Goal: Information Seeking & Learning: Learn about a topic

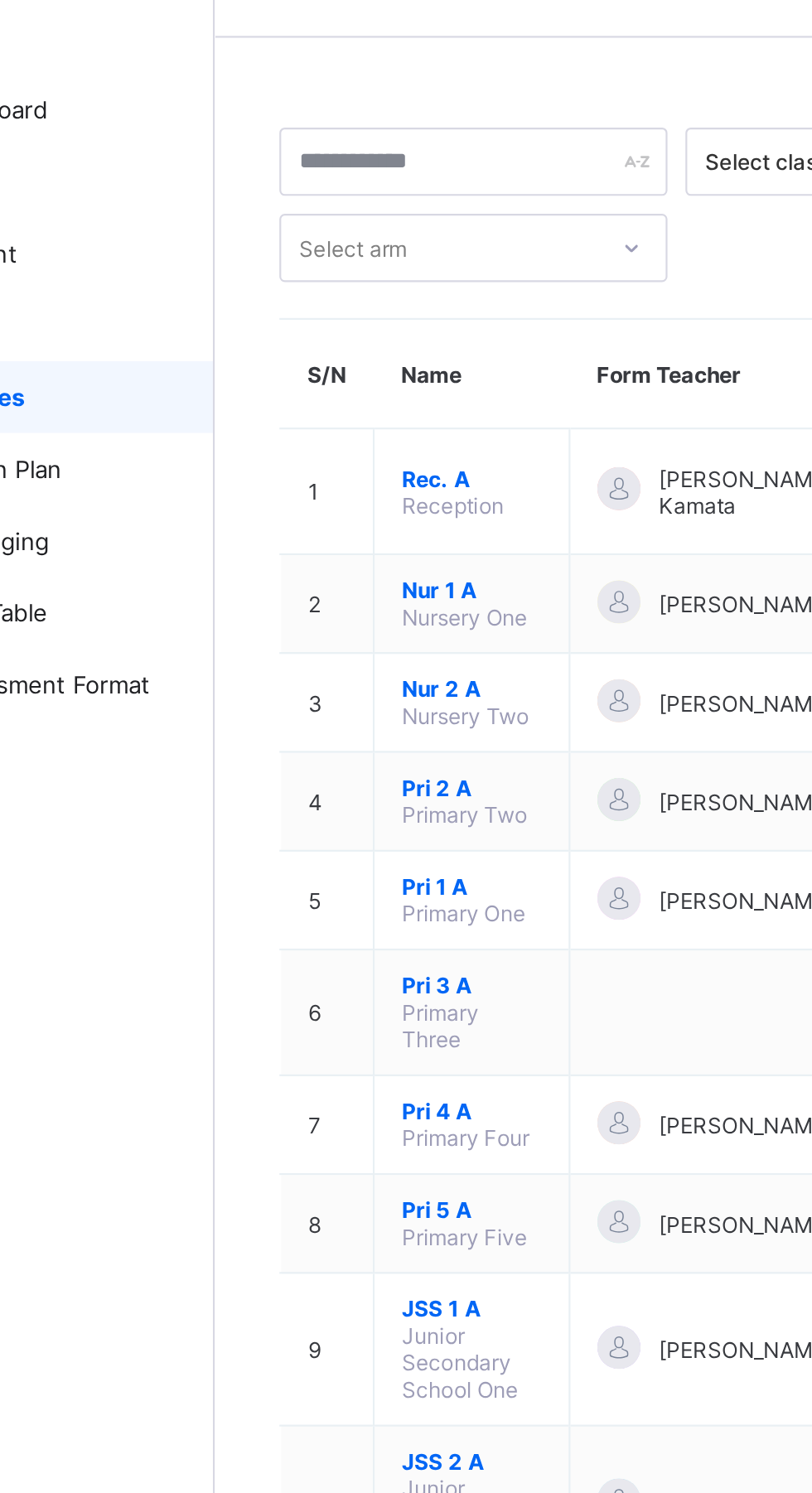
click at [312, 406] on span "Pri 2 A" at bounding box center [317, 412] width 65 height 13
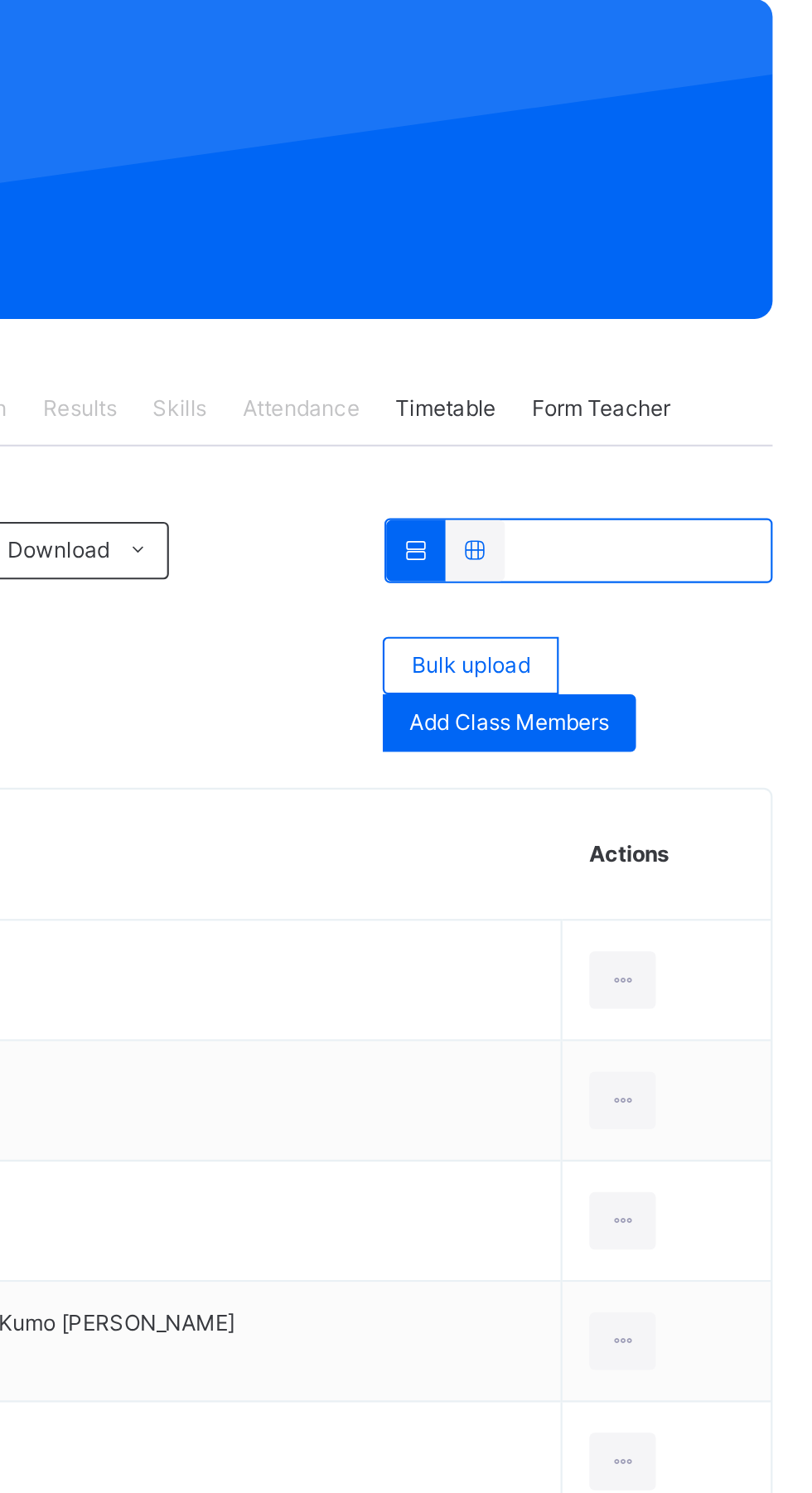
click at [706, 592] on icon at bounding box center [712, 591] width 14 height 15
click at [0, 0] on div "View Profile" at bounding box center [0, 0] width 0 height 0
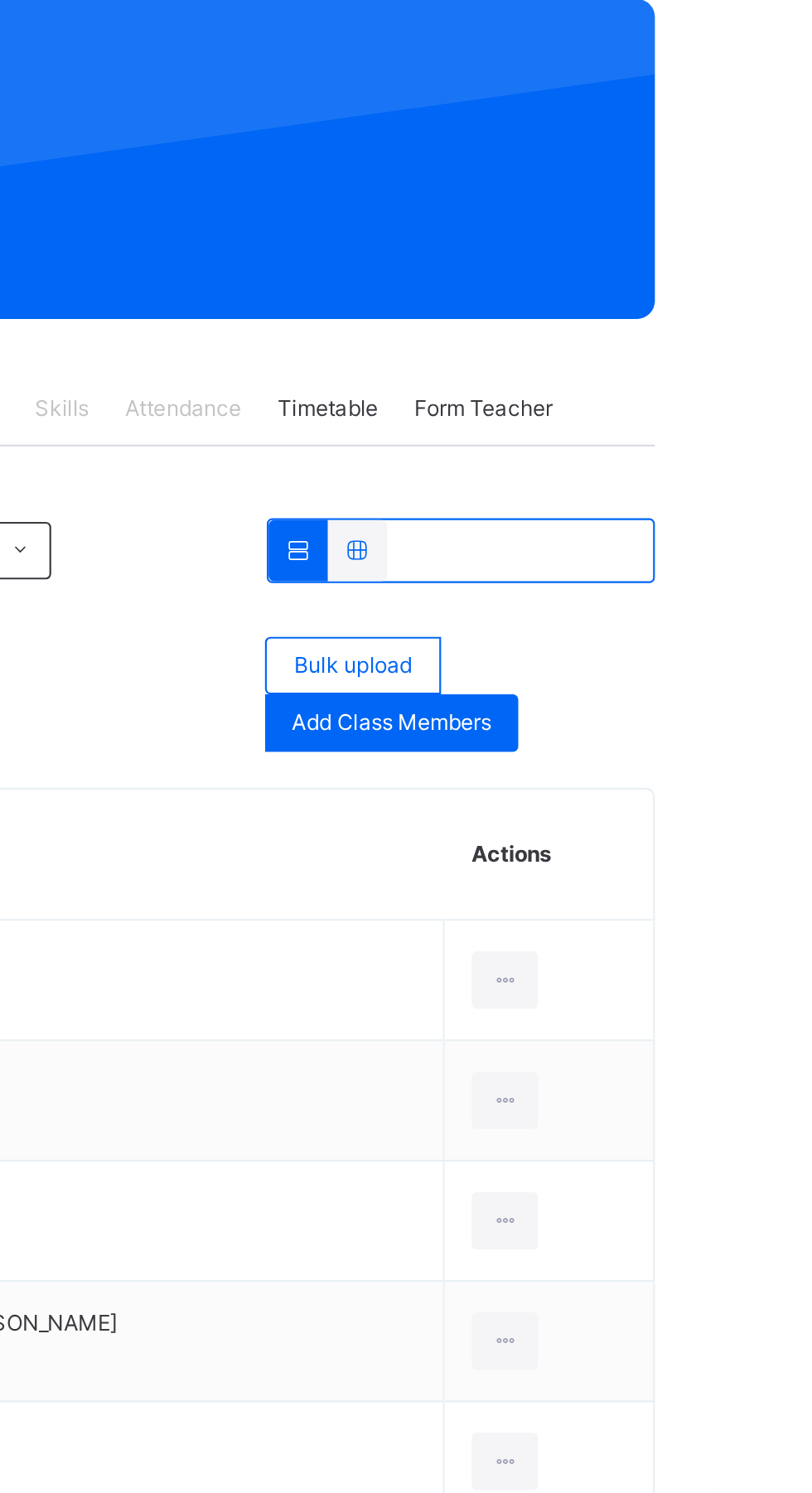
click at [706, 646] on icon at bounding box center [712, 647] width 14 height 15
click at [0, 0] on div "View Profile" at bounding box center [0, 0] width 0 height 0
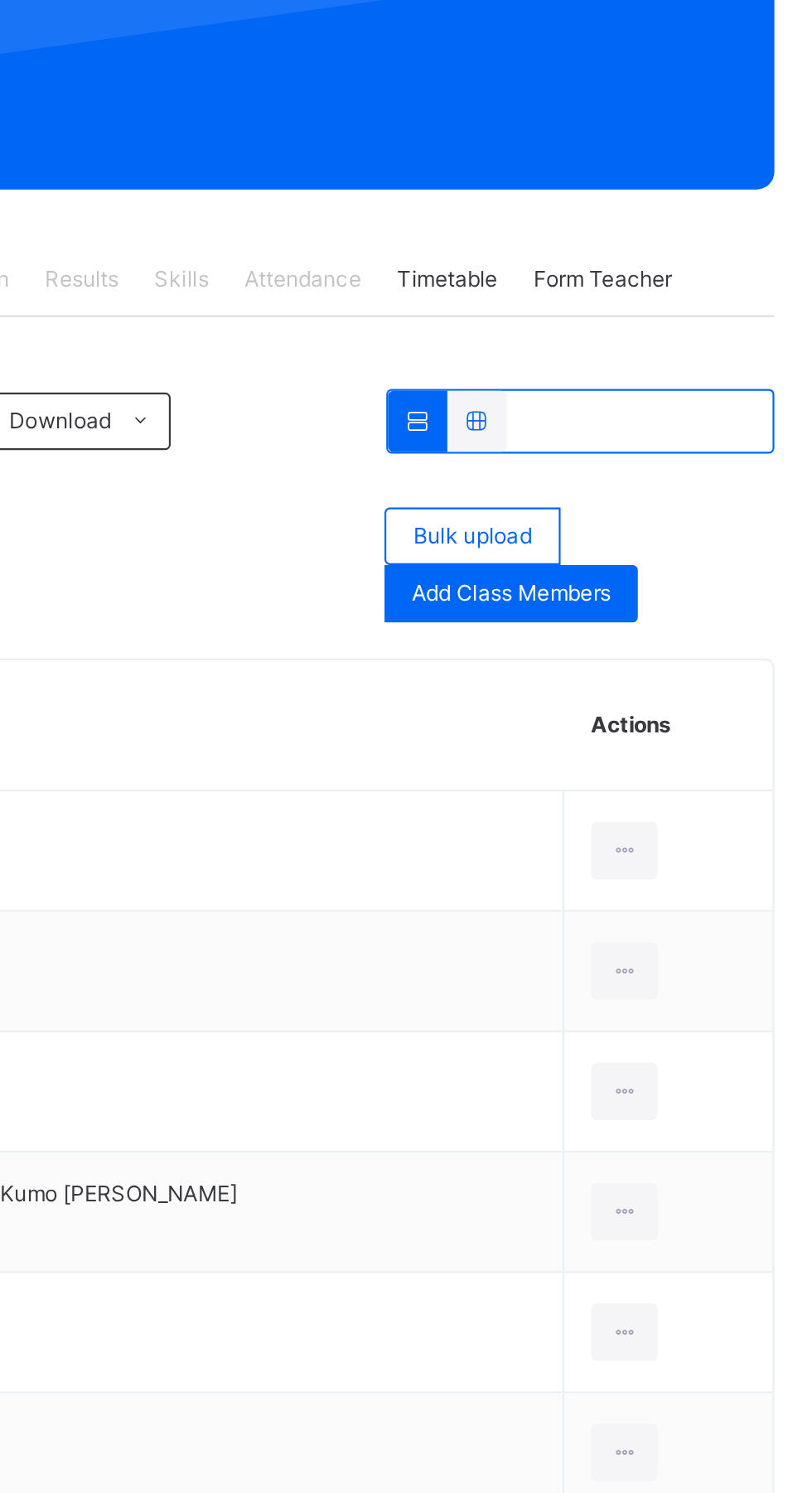
click at [706, 698] on icon at bounding box center [712, 703] width 14 height 15
click at [0, 0] on div "View Profile" at bounding box center [0, 0] width 0 height 0
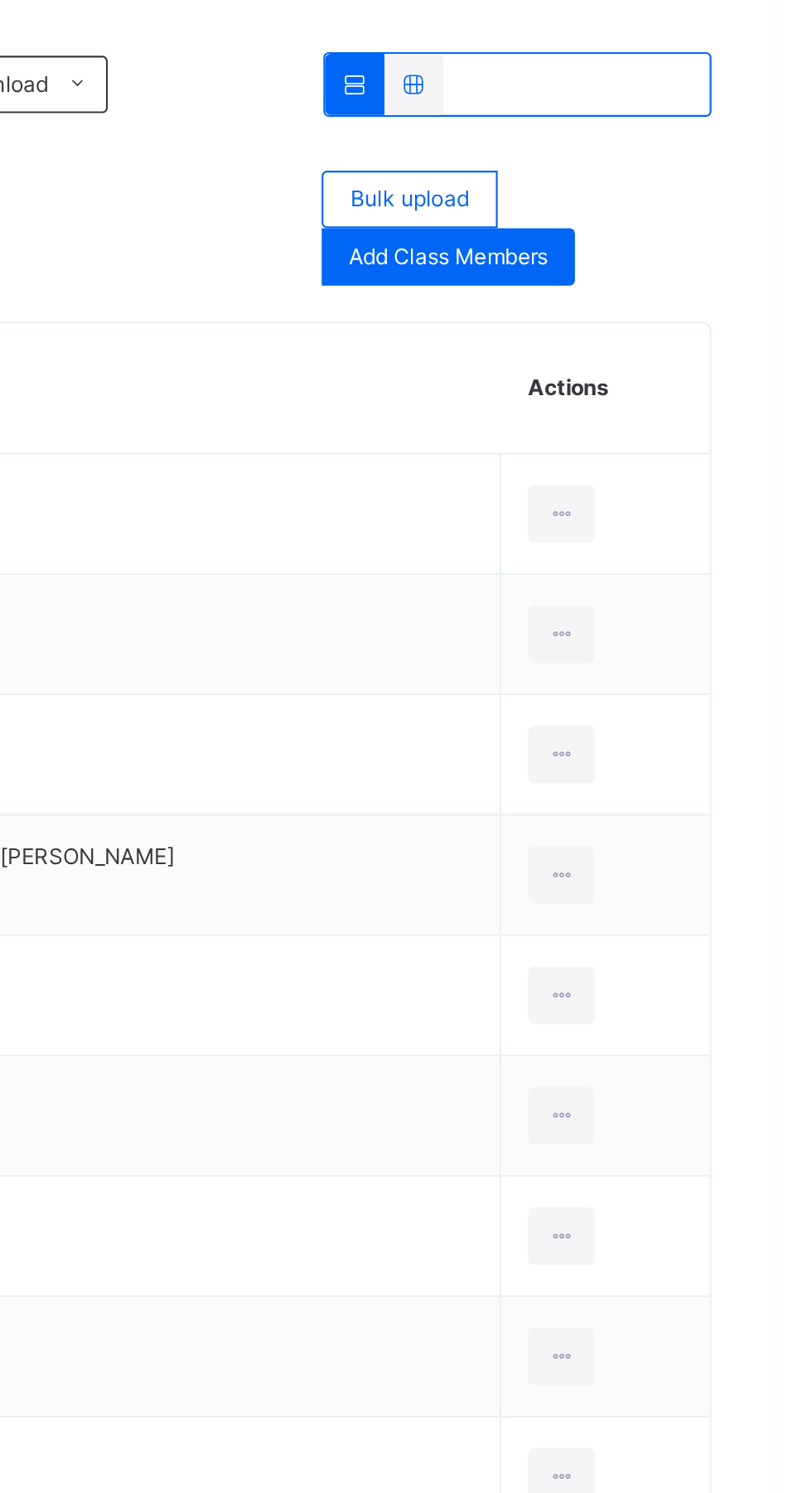
click at [706, 758] on icon at bounding box center [712, 758] width 14 height 15
click at [0, 0] on div "View Profile" at bounding box center [0, 0] width 0 height 0
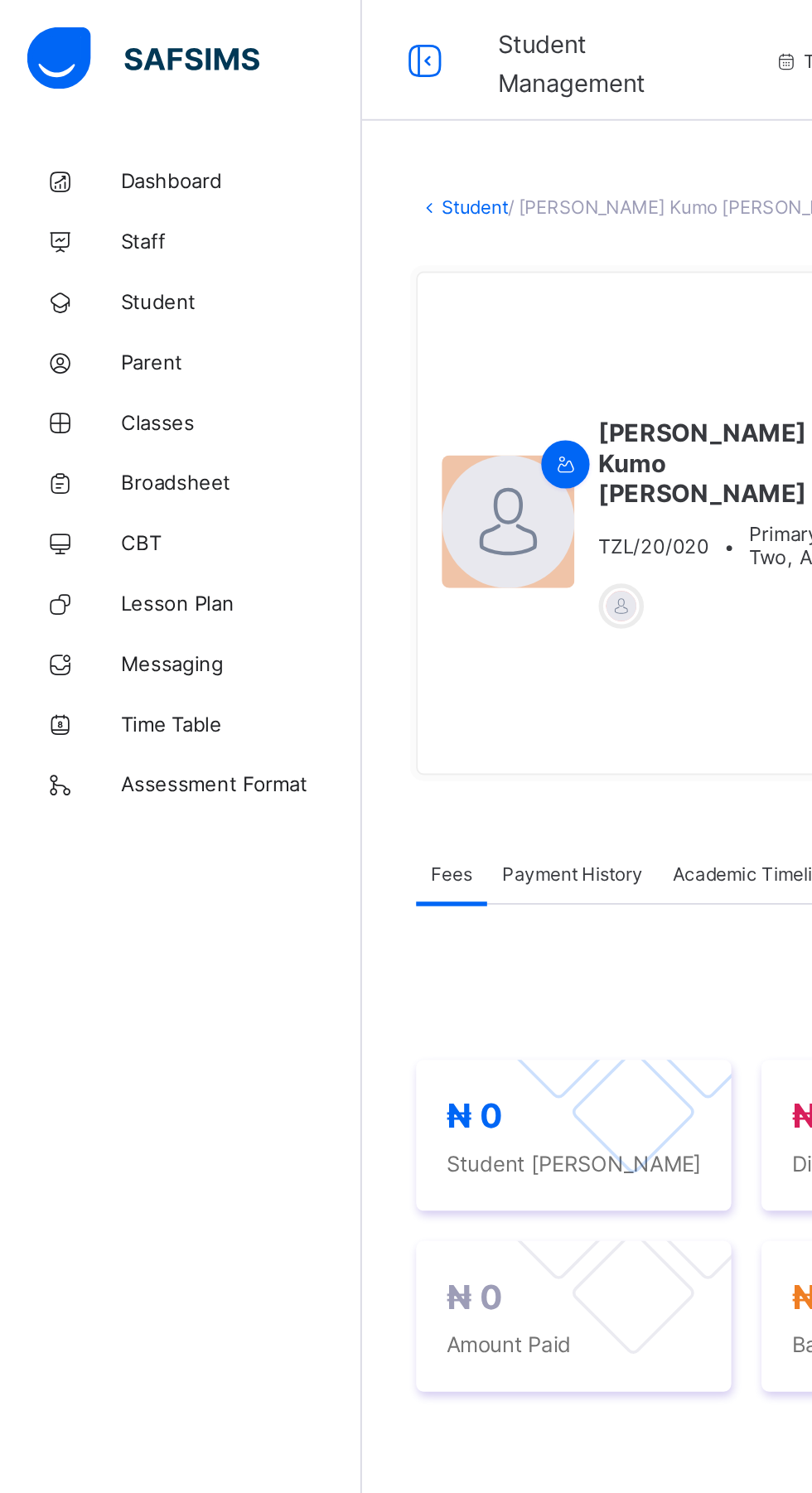
click at [86, 232] on span "Classes" at bounding box center [132, 232] width 133 height 13
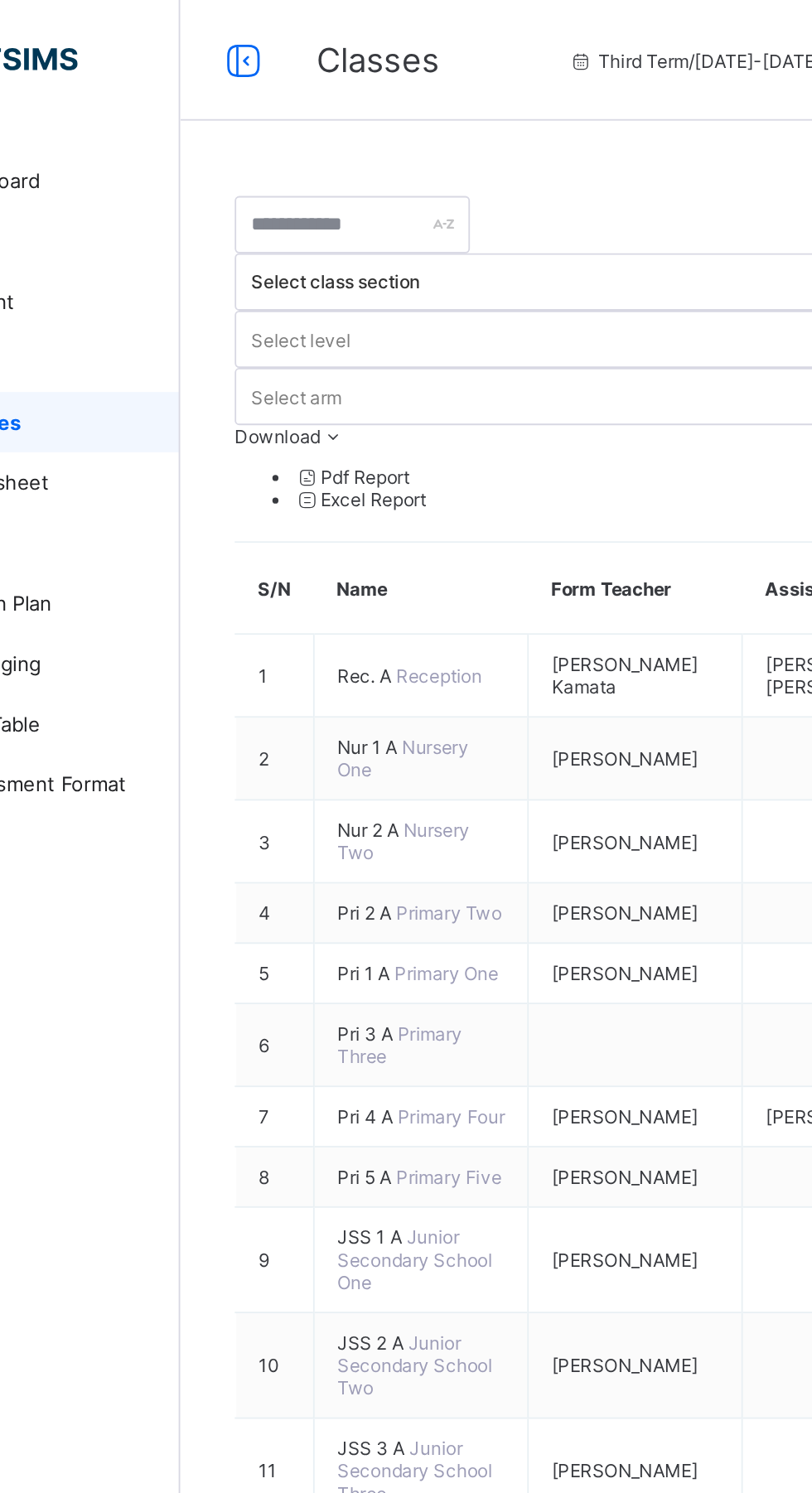
click at [306, 496] on span "Pri 2 A" at bounding box center [301, 502] width 32 height 13
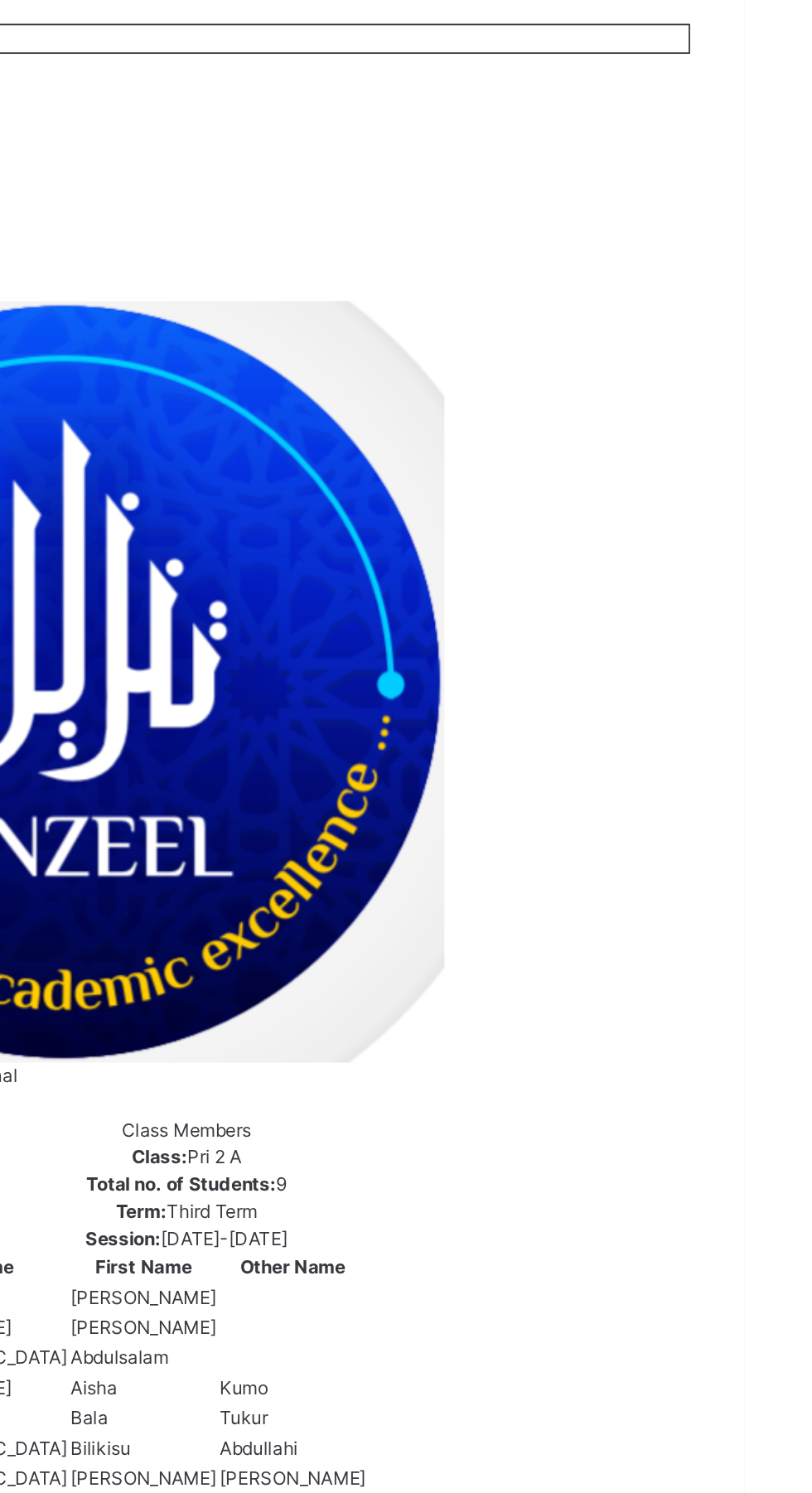
click at [512, 1143] on div at bounding box center [504, 1150] width 14 height 15
click at [0, 0] on div "View Profile" at bounding box center [0, 0] width 0 height 0
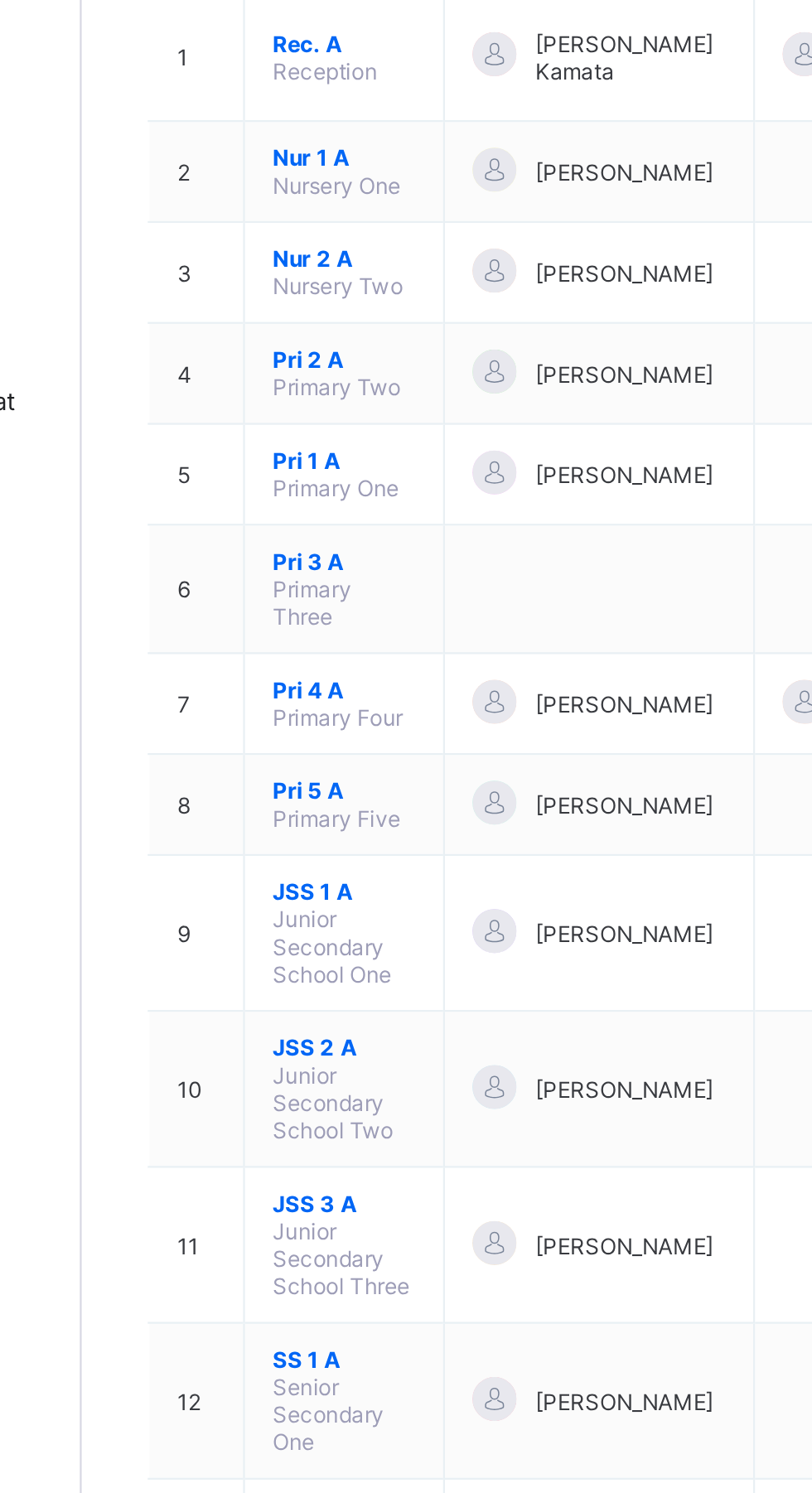
click at [302, 406] on span "Pri 2 A" at bounding box center [317, 412] width 65 height 13
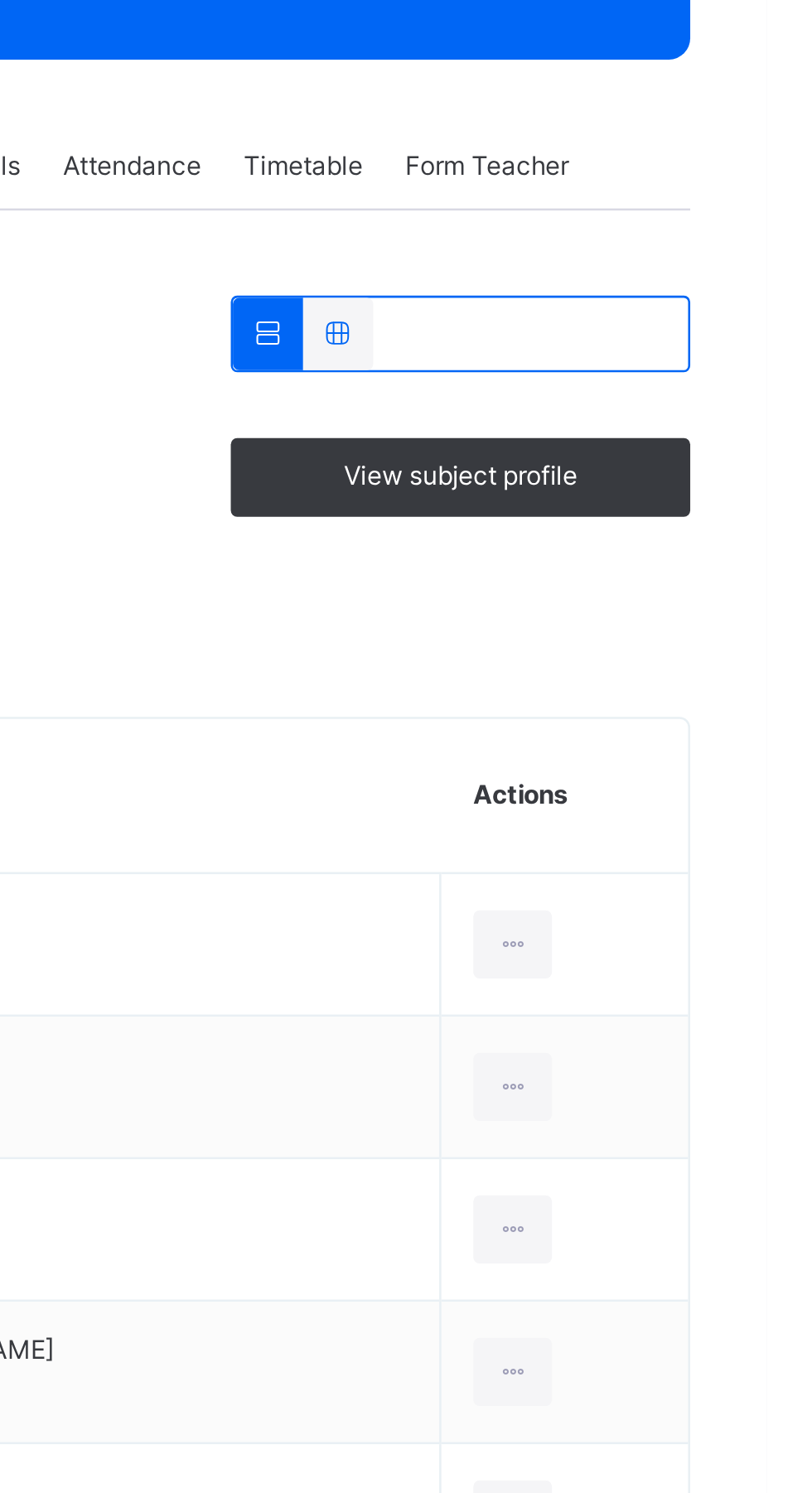
click at [706, 690] on icon at bounding box center [712, 686] width 14 height 15
click at [0, 0] on div "View Profile" at bounding box center [0, 0] width 0 height 0
